Goal: Task Accomplishment & Management: Use online tool/utility

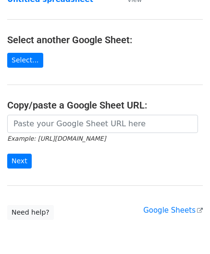
scroll to position [96, 0]
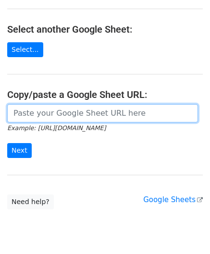
drag, startPoint x: 58, startPoint y: 119, endPoint x: 61, endPoint y: 104, distance: 14.8
click at [58, 119] on input "url" at bounding box center [102, 113] width 191 height 18
paste input "[URL][DOMAIN_NAME]"
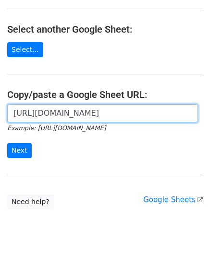
scroll to position [0, 208]
type input "[URL][DOMAIN_NAME]"
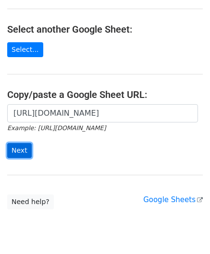
click at [22, 146] on input "Next" at bounding box center [19, 150] width 25 height 15
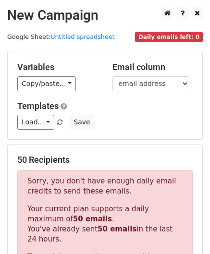
scroll to position [324, 0]
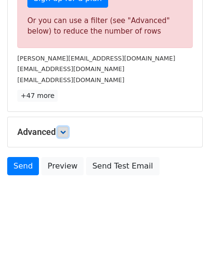
click at [63, 131] on icon at bounding box center [63, 132] width 6 height 6
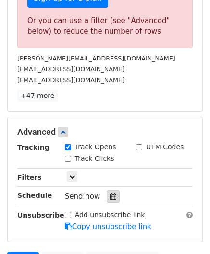
click at [110, 194] on icon at bounding box center [113, 196] width 6 height 7
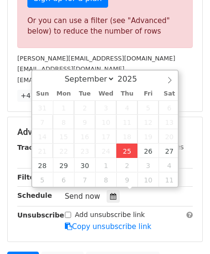
type input "2025-09-25 12:00"
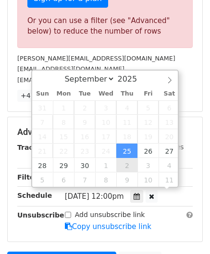
scroll to position [0, 0]
paste input "8"
type input "8"
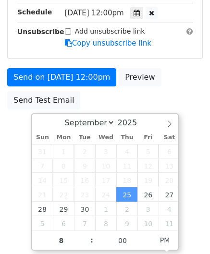
type input "2025-09-25 20:00"
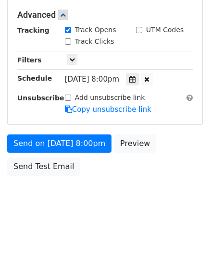
scroll to position [441, 0]
